Goal: Information Seeking & Learning: Learn about a topic

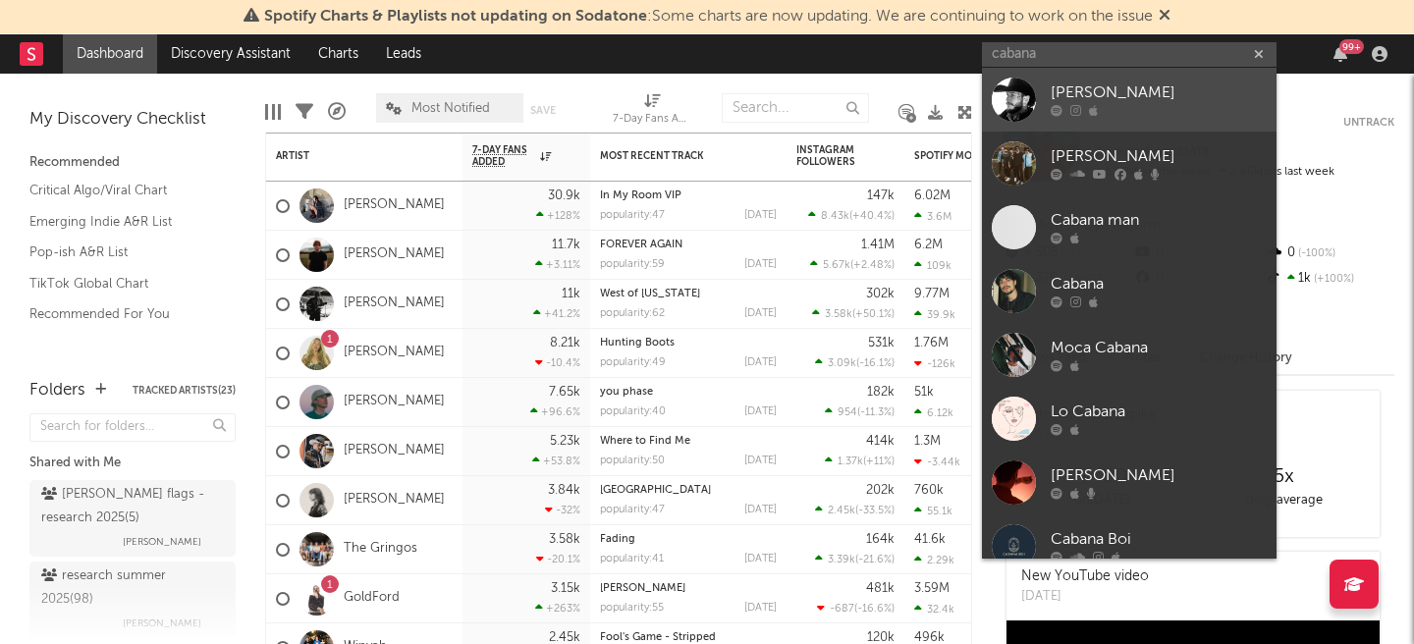
type input "cabana"
click at [1121, 108] on div at bounding box center [1159, 111] width 216 height 12
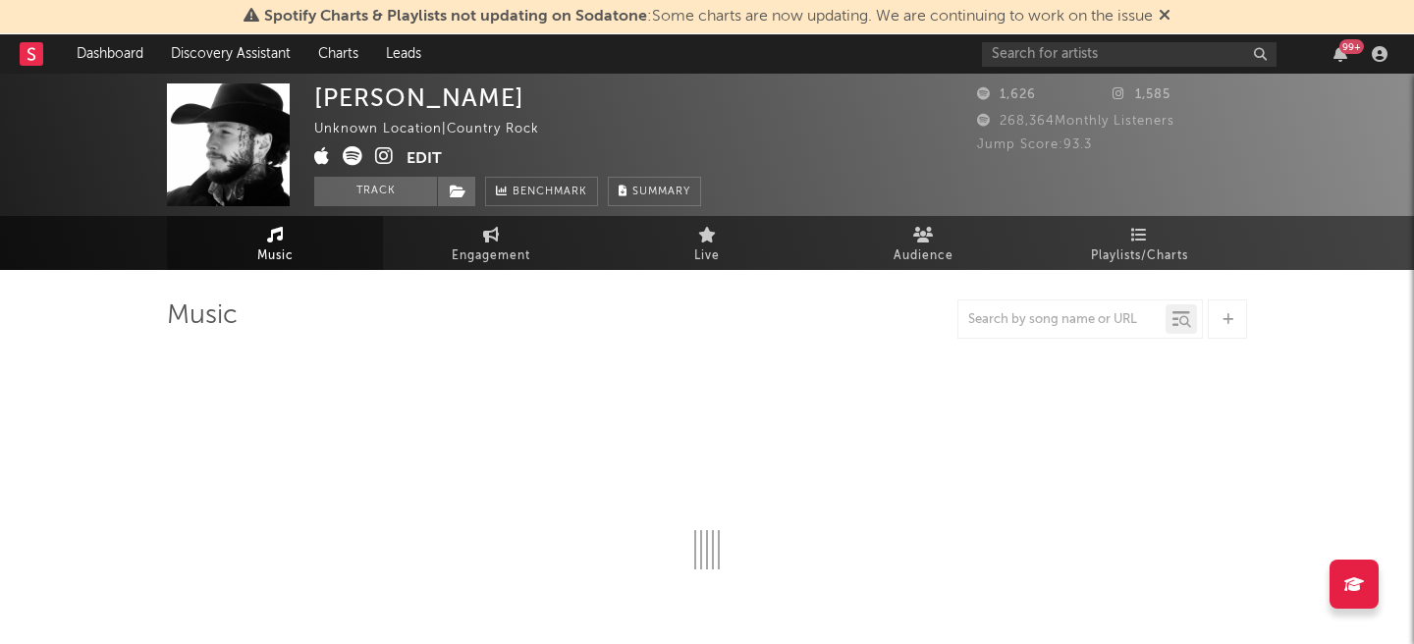
select select "1w"
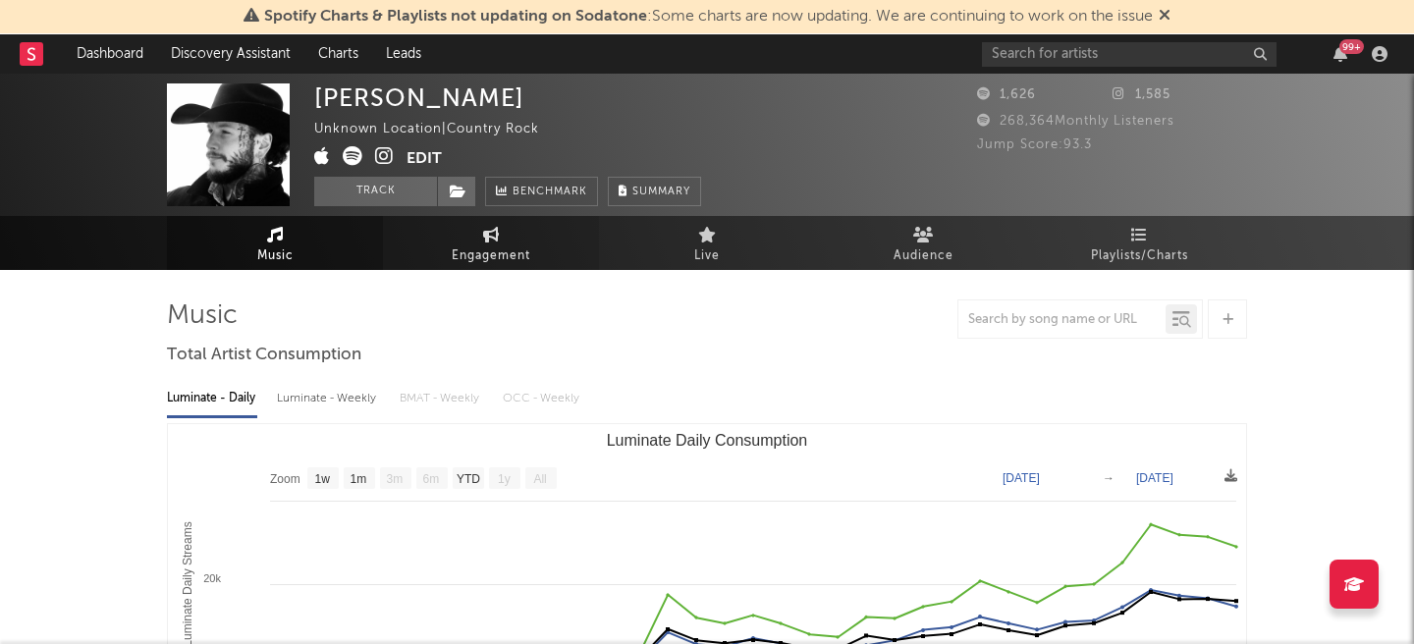
click at [504, 245] on span "Engagement" at bounding box center [491, 257] width 79 height 24
select select "1w"
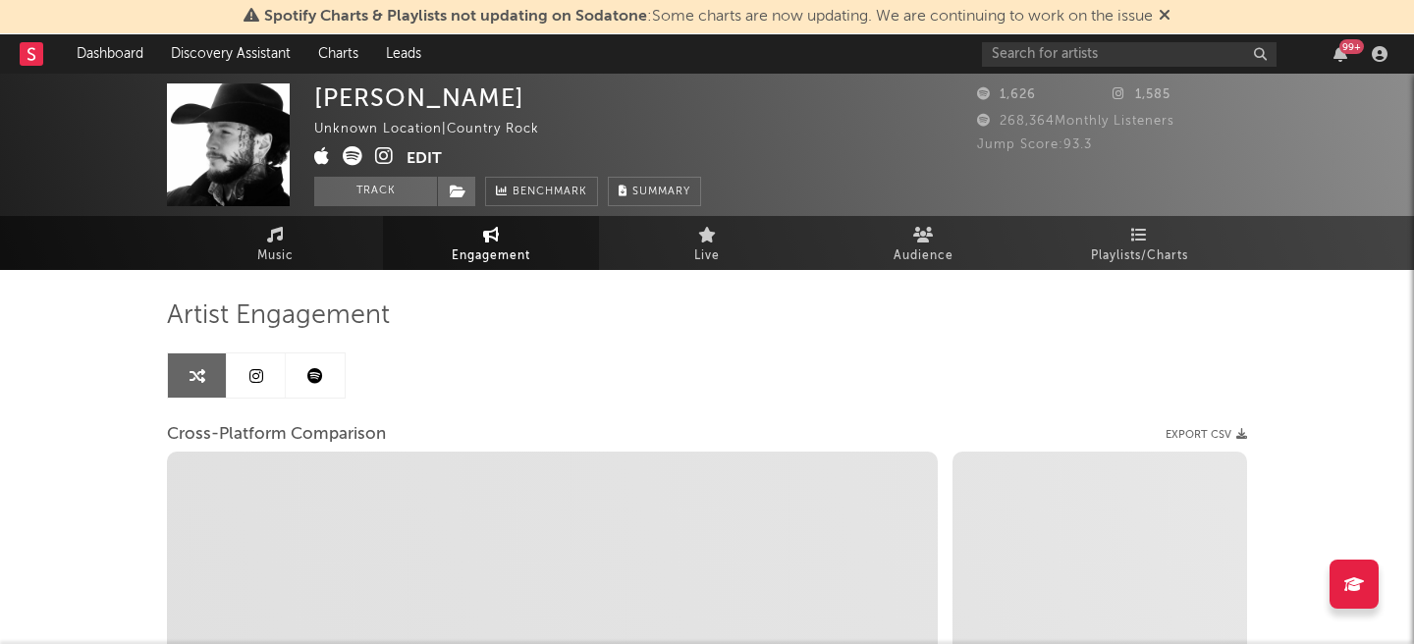
click at [301, 372] on link at bounding box center [315, 376] width 59 height 44
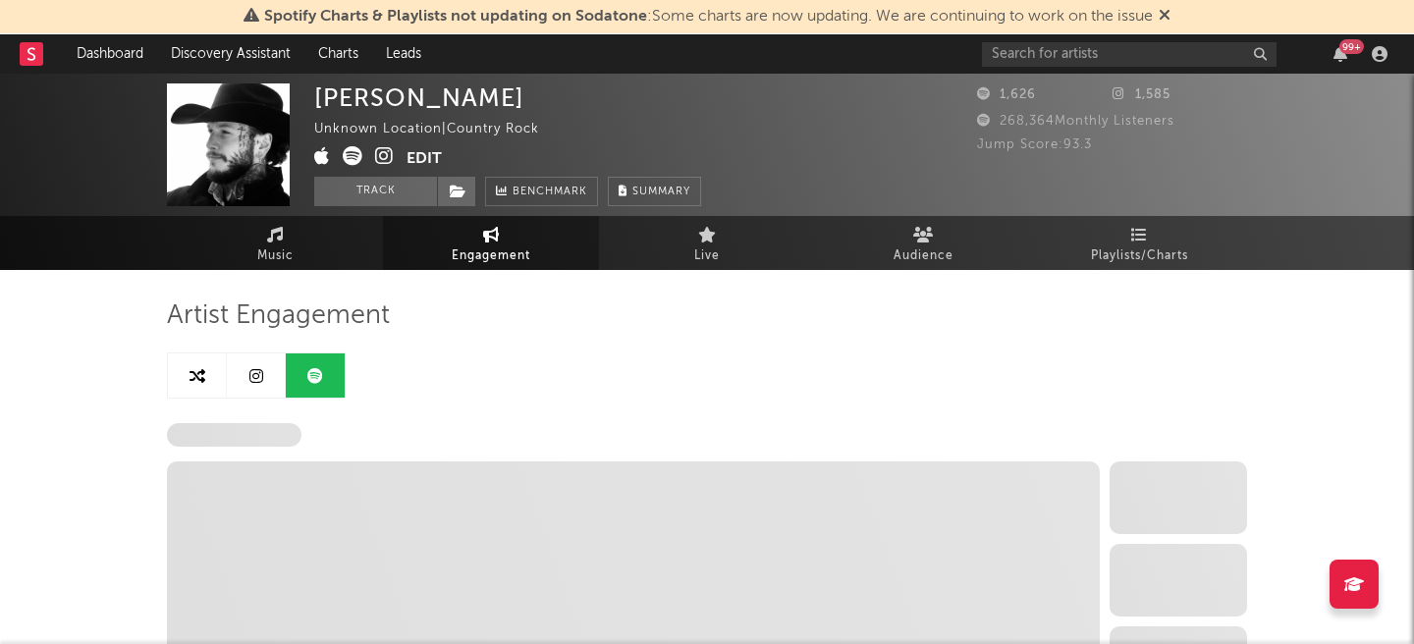
select select "1w"
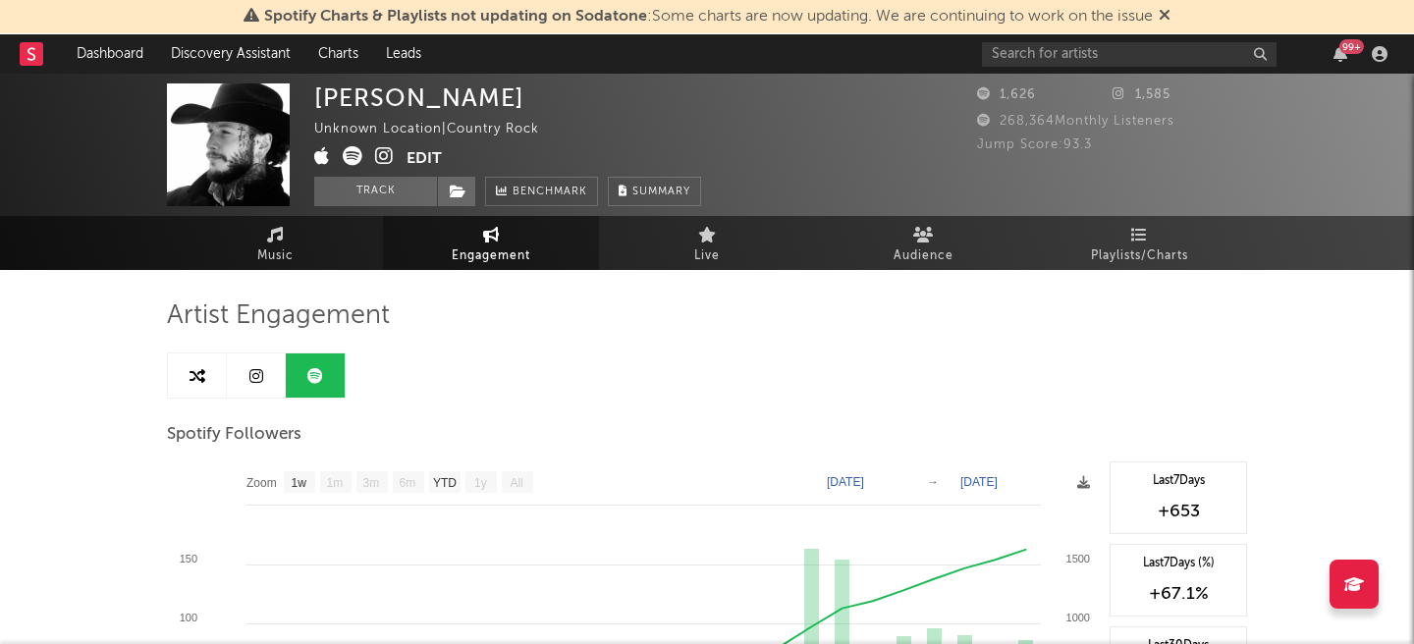
click at [386, 167] on link at bounding box center [384, 158] width 19 height 20
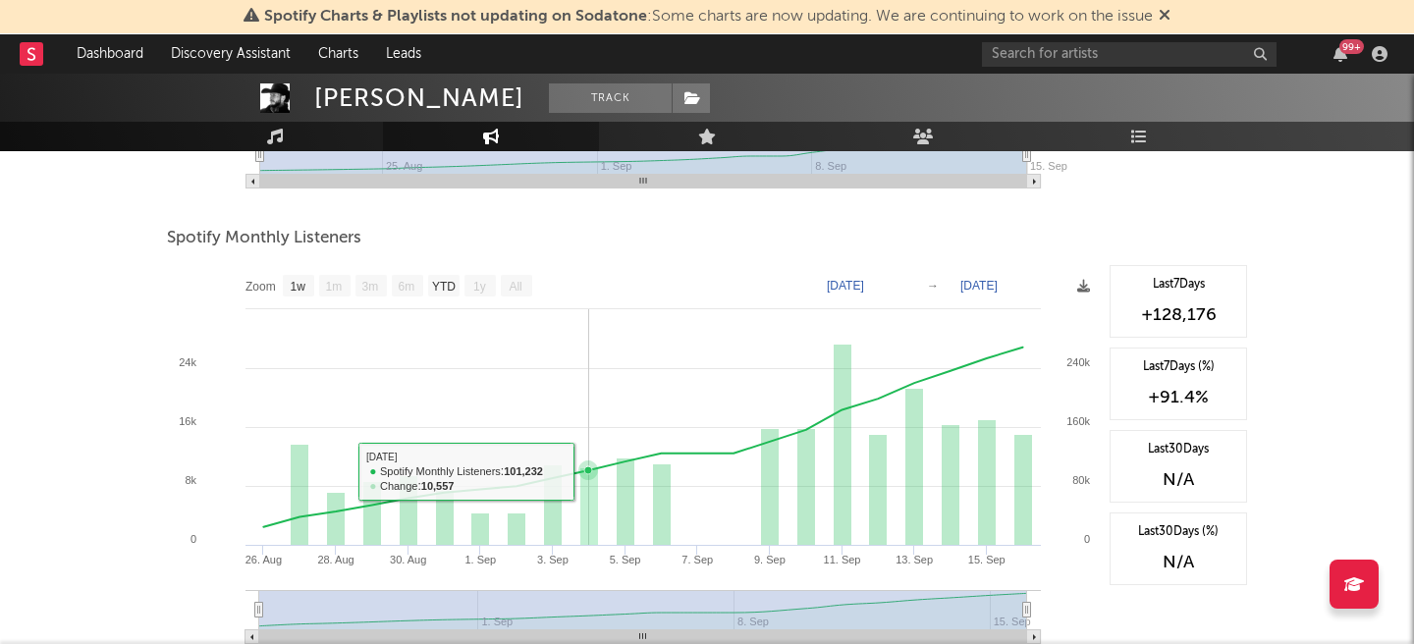
scroll to position [650, 0]
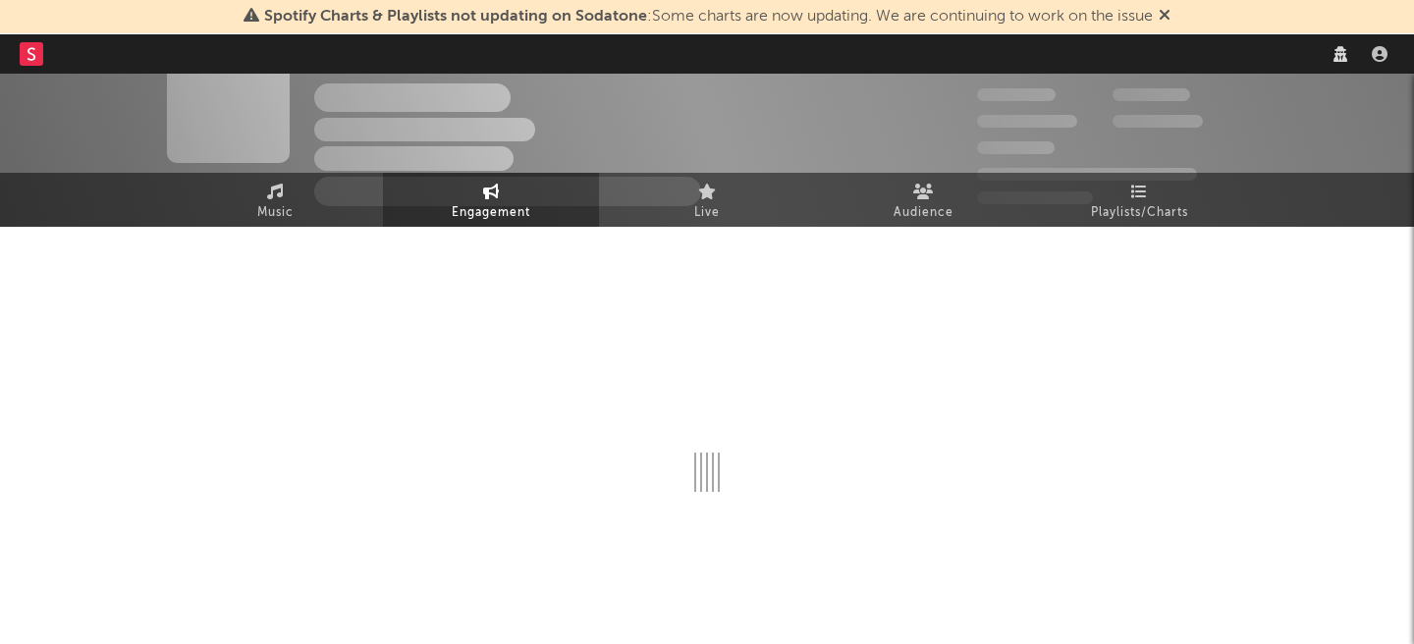
select select "1w"
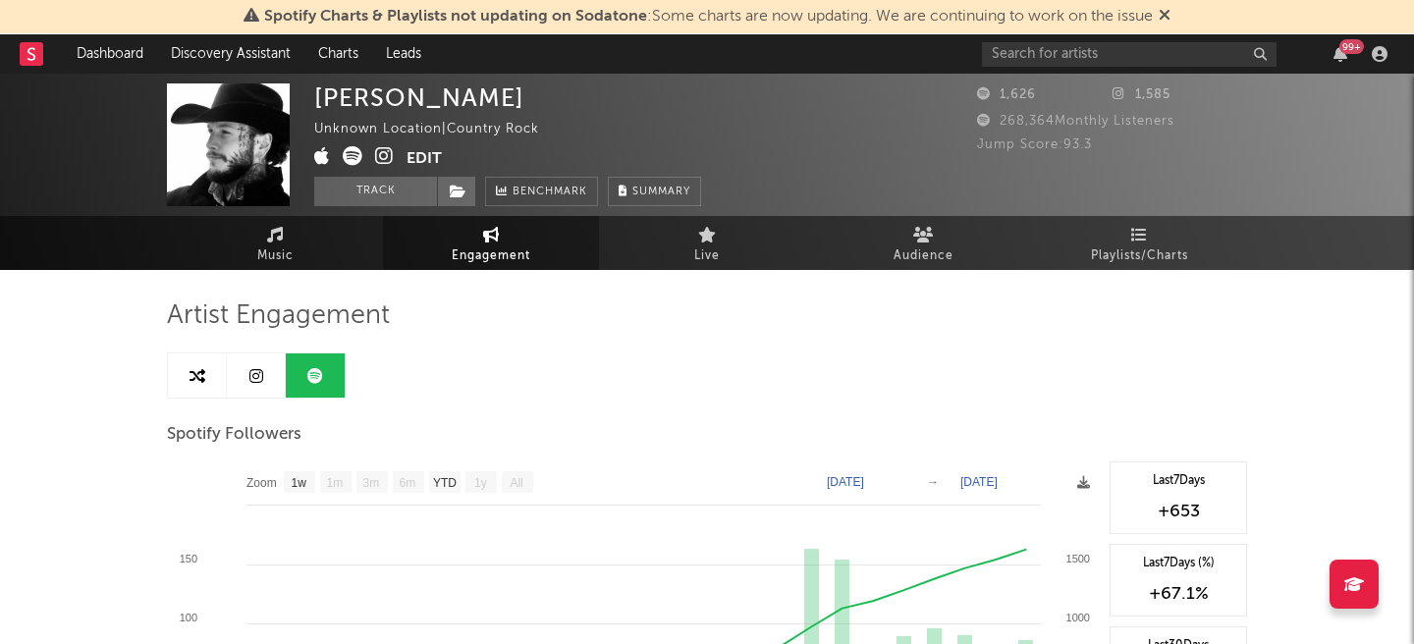
click at [259, 375] on icon at bounding box center [256, 376] width 14 height 16
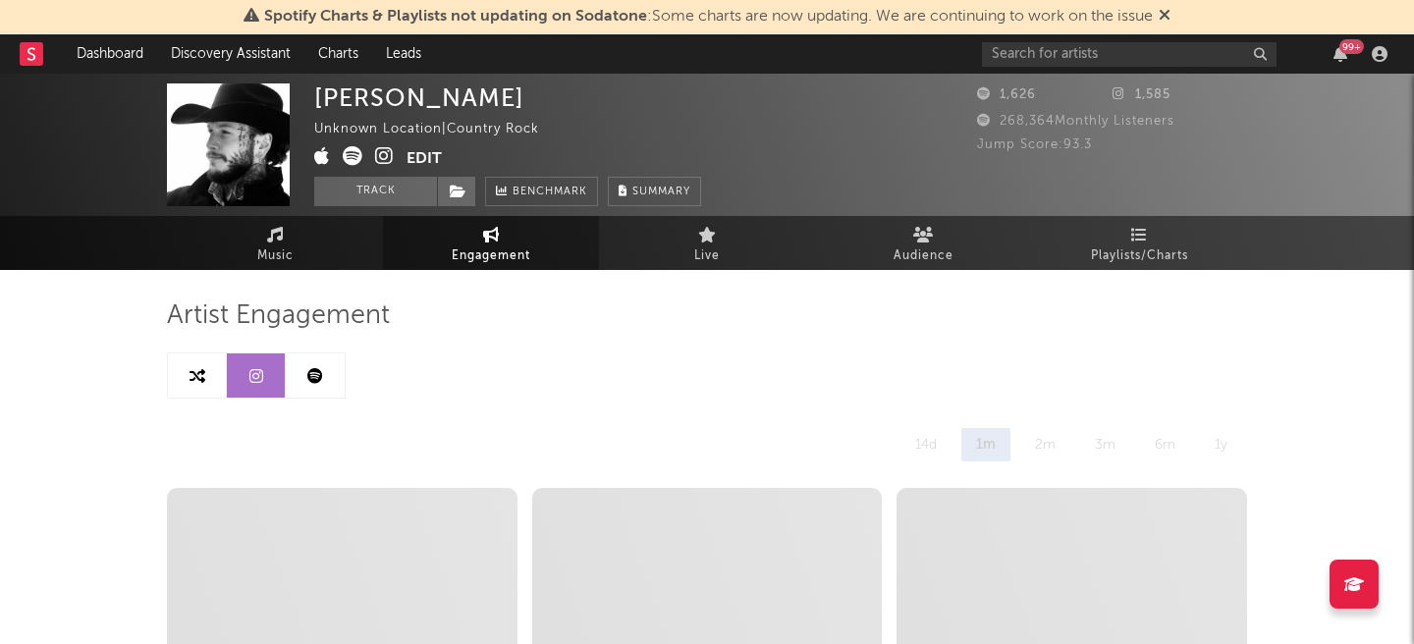
select select "1w"
click at [267, 245] on span "Music" at bounding box center [275, 257] width 36 height 24
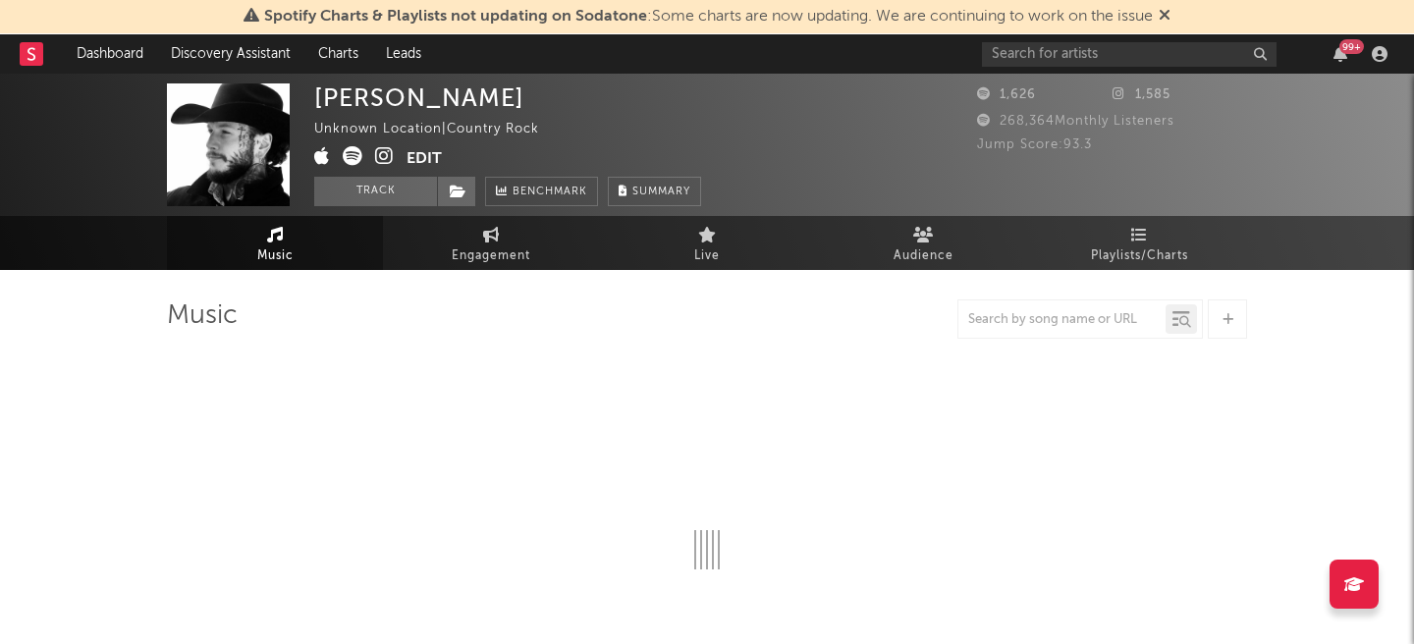
select select "1w"
